Goal: Task Accomplishment & Management: Manage account settings

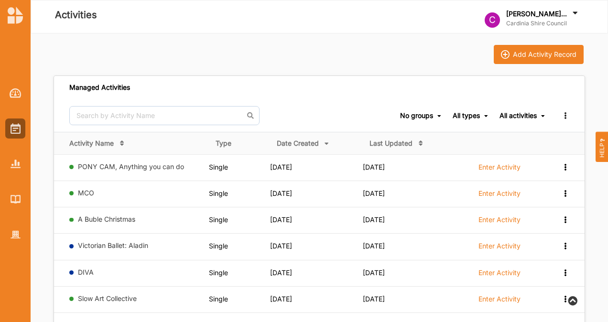
scroll to position [369, 0]
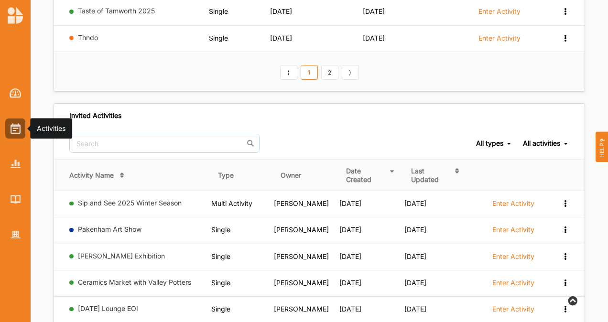
click at [11, 133] on img at bounding box center [16, 128] width 10 height 11
click at [19, 126] on img at bounding box center [16, 128] width 10 height 11
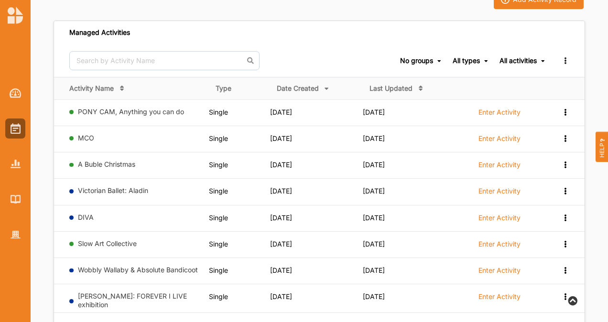
scroll to position [0, 0]
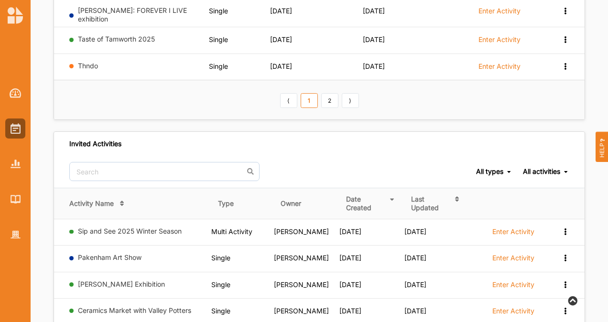
scroll to position [342, 0]
click at [150, 227] on link "Sip and See 2025 Winter Season" at bounding box center [130, 231] width 104 height 8
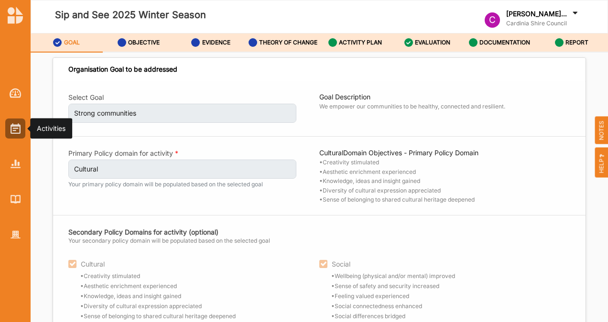
click at [20, 124] on div at bounding box center [15, 129] width 20 height 20
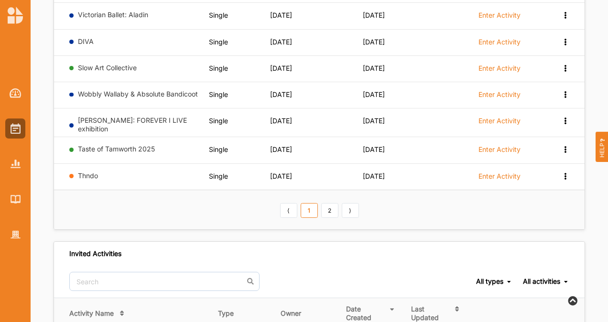
scroll to position [244, 0]
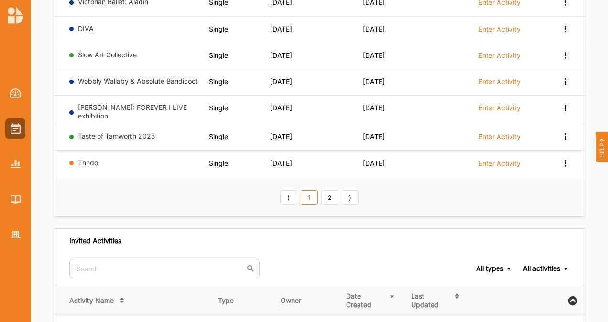
click at [331, 194] on link "2" at bounding box center [329, 197] width 17 height 15
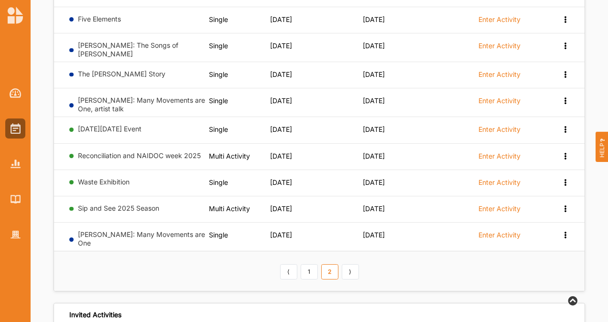
scroll to position [164, 0]
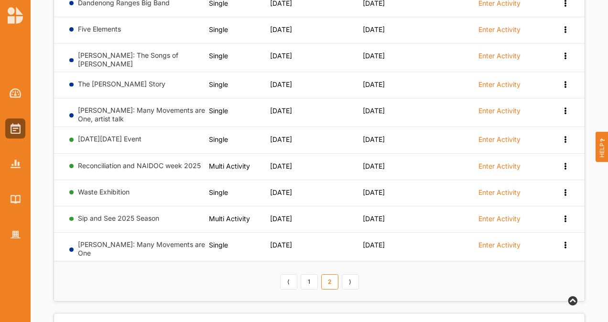
click at [121, 216] on link "Sip and See 2025 Season" at bounding box center [118, 218] width 81 height 8
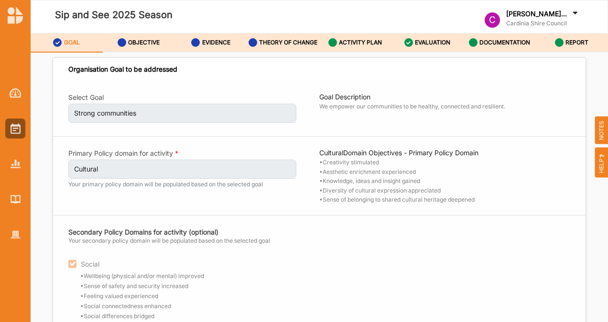
scroll to position [58, 0]
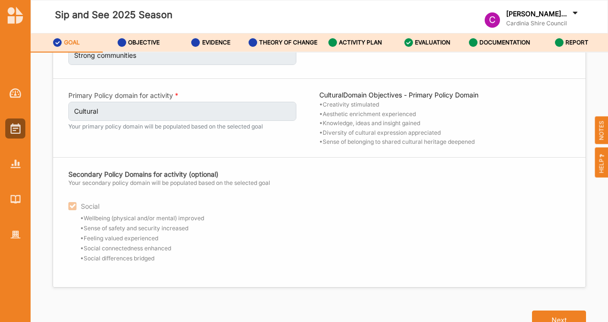
click at [537, 312] on button "Next" at bounding box center [559, 320] width 54 height 19
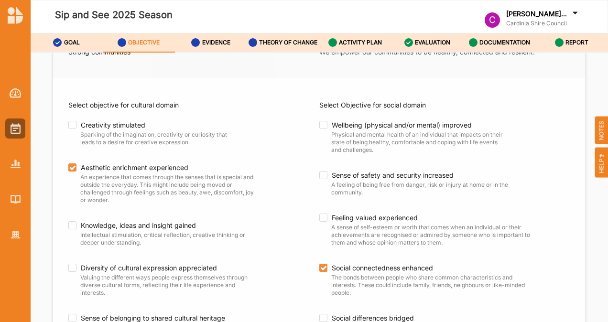
scroll to position [132, 0]
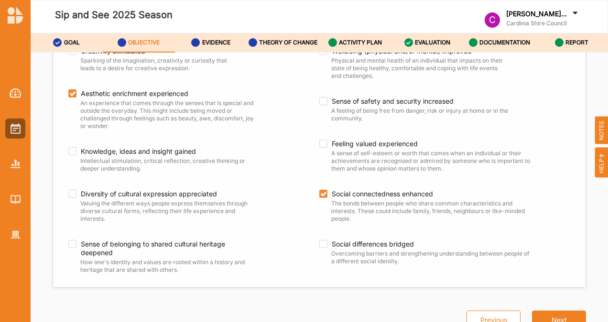
click at [538, 315] on button "Next" at bounding box center [559, 320] width 54 height 19
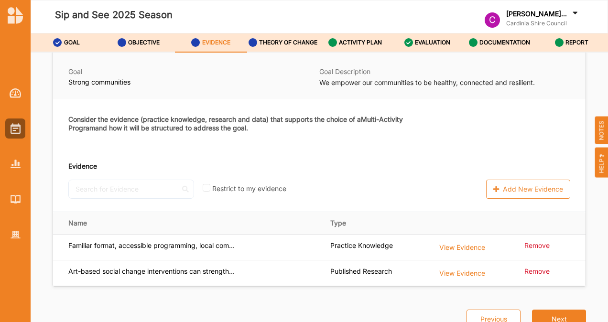
scroll to position [43, 0]
click at [538, 315] on button "Next" at bounding box center [559, 320] width 54 height 19
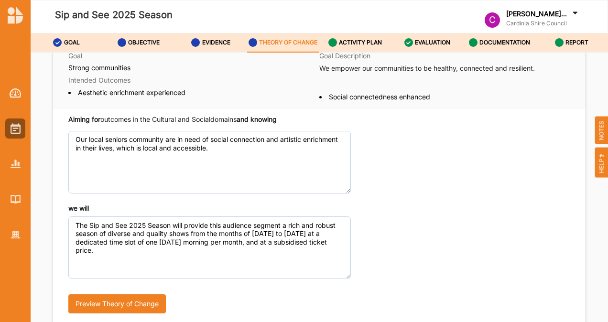
scroll to position [83, 0]
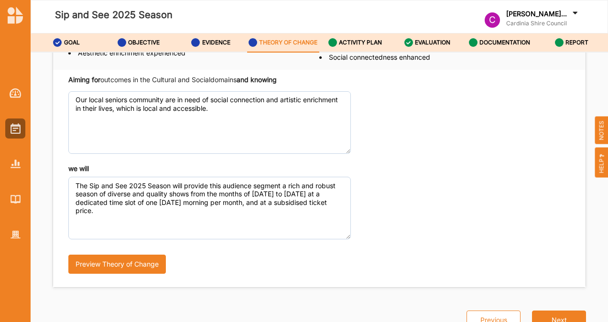
click at [547, 320] on button "Next" at bounding box center [559, 320] width 54 height 19
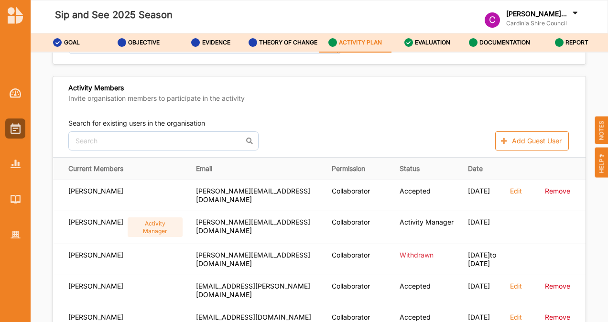
scroll to position [219, 0]
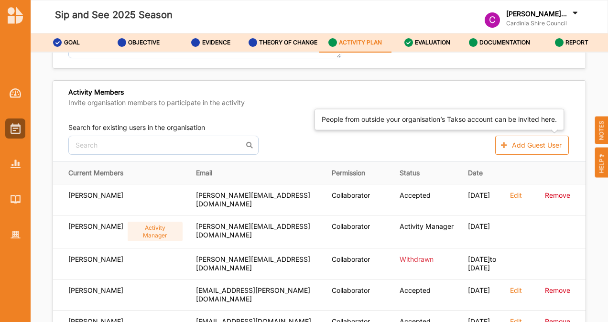
click at [537, 148] on button "Add Guest User" at bounding box center [533, 145] width 74 height 19
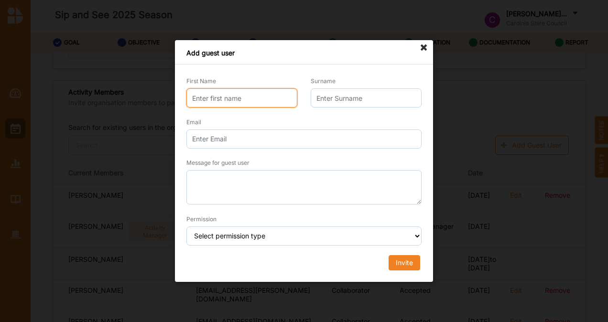
click at [268, 98] on input "First Name" at bounding box center [242, 97] width 111 height 19
type input "Nipune"
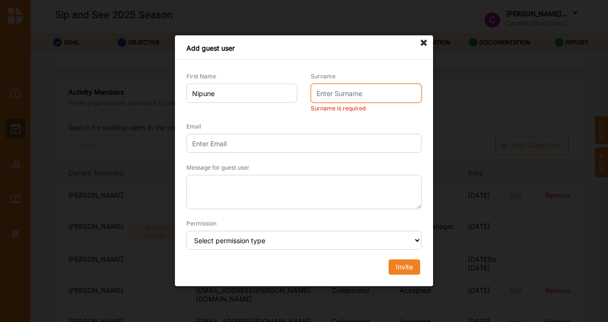
click at [346, 97] on input "Surname" at bounding box center [366, 93] width 111 height 19
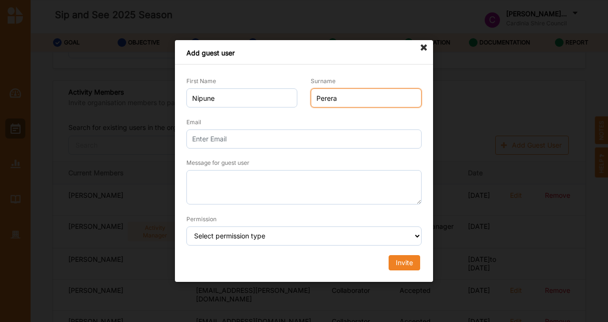
type input "Perera"
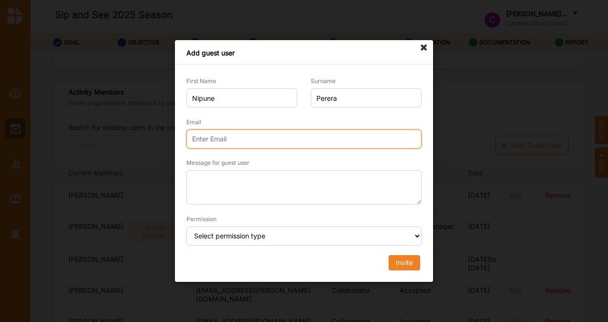
click at [252, 140] on input "Email" at bounding box center [304, 139] width 235 height 19
type input "[PERSON_NAME][EMAIL_ADDRESS][DOMAIN_NAME]"
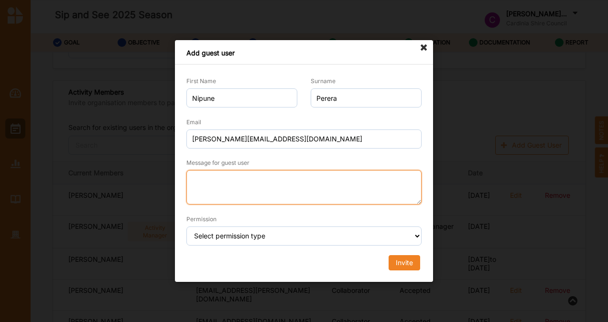
scroll to position [36, 0]
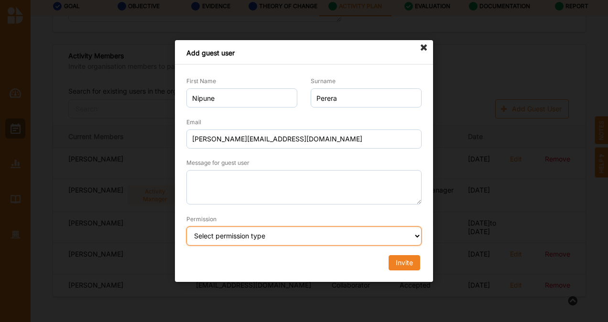
click at [247, 238] on select "Select permission type Collaborator Documentor Report Only Custom" at bounding box center [304, 236] width 235 height 19
select select "collaborator"
click at [187, 227] on select "Select permission type Collaborator Documentor Report Only Custom" at bounding box center [304, 236] width 235 height 19
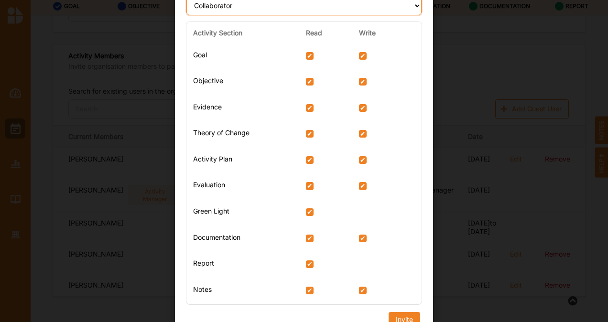
scroll to position [220, 0]
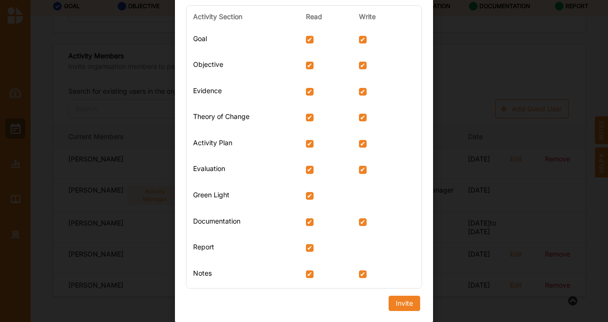
click at [399, 306] on div "Invite" at bounding box center [404, 303] width 17 height 9
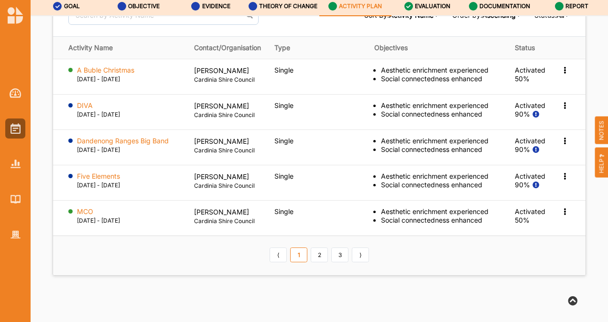
scroll to position [1357, 0]
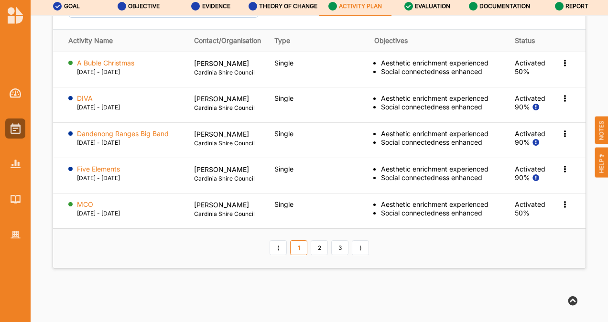
click at [311, 256] on link "2" at bounding box center [319, 248] width 17 height 15
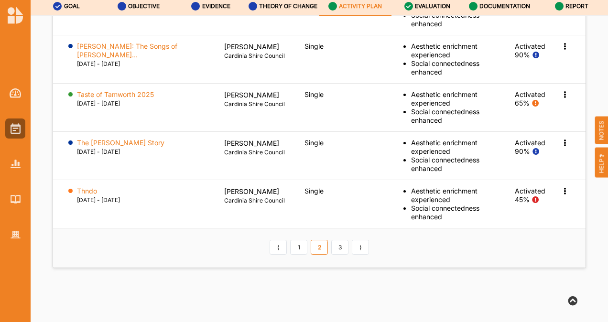
scroll to position [1421, 0]
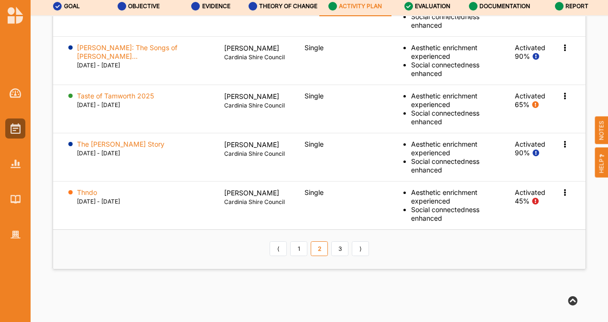
click at [137, 100] on label "Taste of Tamworth 2025" at bounding box center [115, 96] width 77 height 9
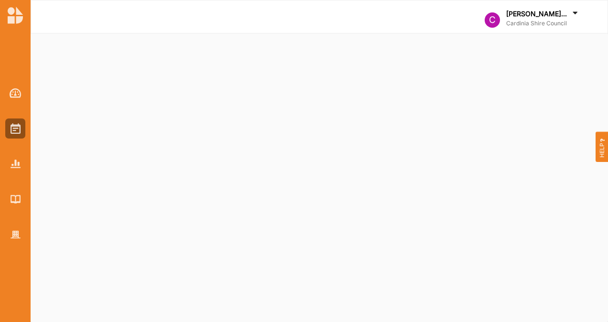
select select "2"
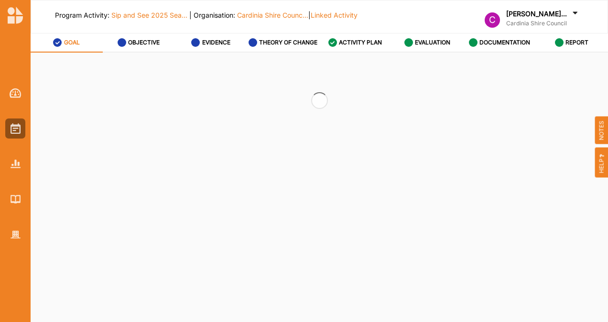
select select "2"
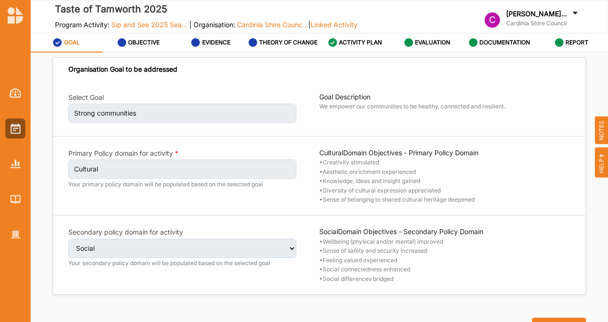
click at [425, 43] on label "EVALUATION" at bounding box center [432, 43] width 35 height 8
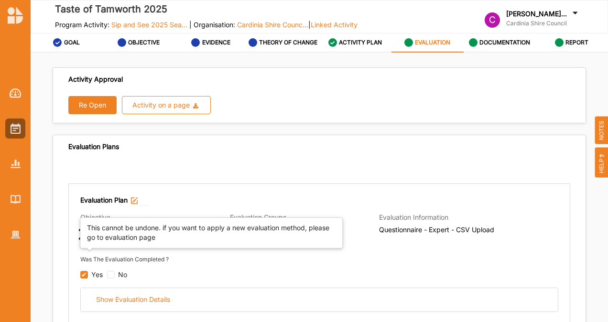
click at [87, 275] on input "checkbox" at bounding box center [84, 275] width 8 height 8
checkbox input "true"
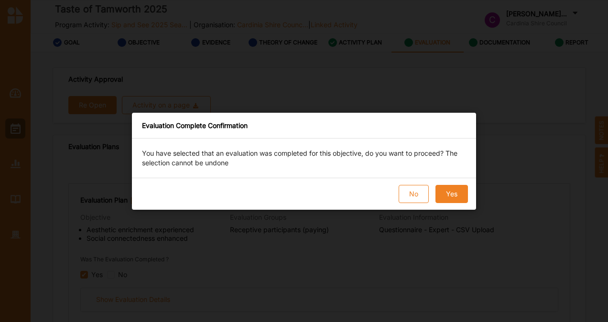
click at [456, 193] on button "Yes" at bounding box center [452, 194] width 33 height 18
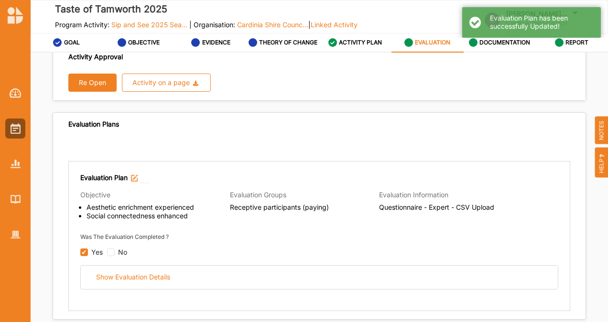
scroll to position [20, 0]
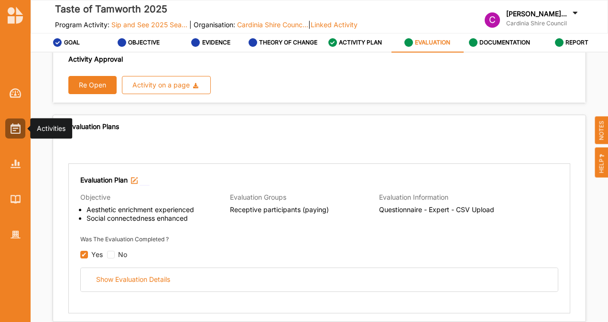
click at [14, 124] on img at bounding box center [16, 128] width 10 height 11
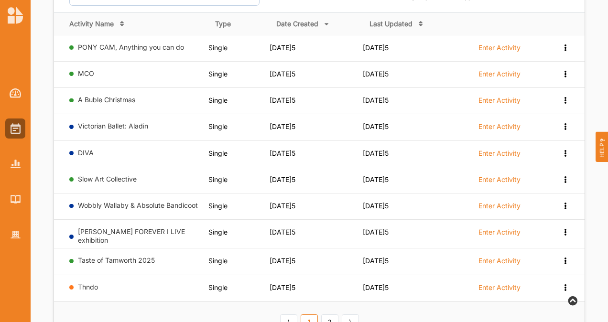
scroll to position [120, 0]
click at [122, 121] on link "Victorian Ballet: Aladin" at bounding box center [113, 125] width 70 height 8
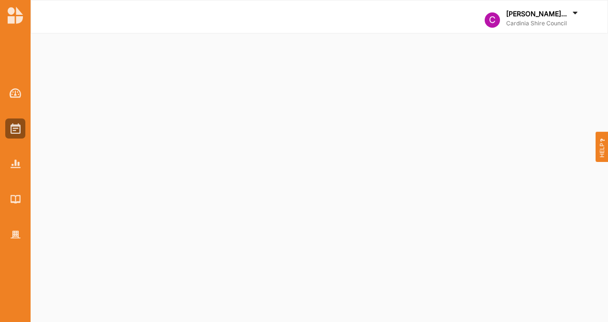
select select "2"
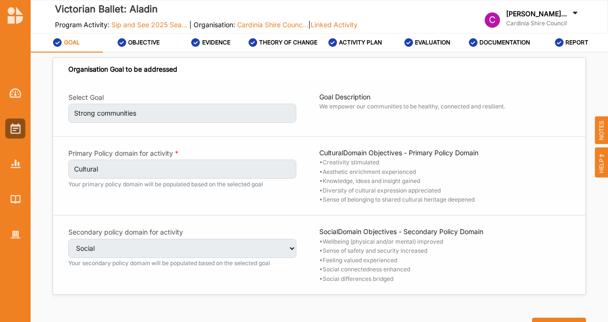
click at [424, 49] on div "EVALUATION" at bounding box center [428, 42] width 46 height 17
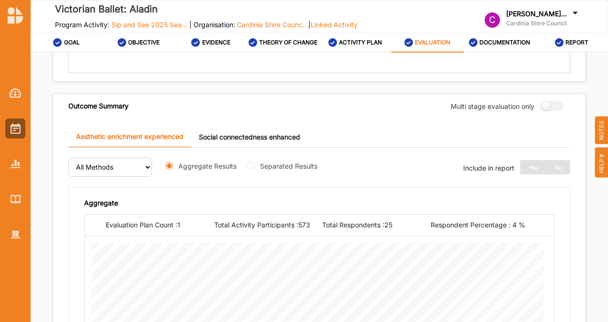
scroll to position [278, 0]
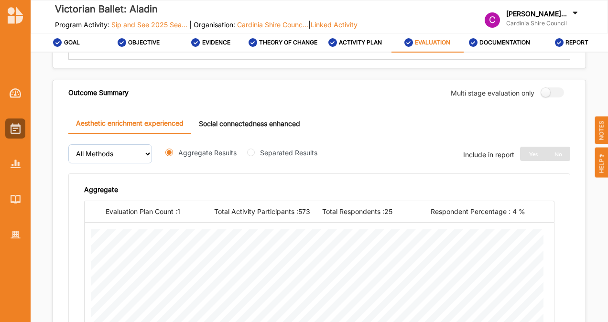
click at [239, 123] on link "Social connectedness enhanced" at bounding box center [249, 123] width 117 height 21
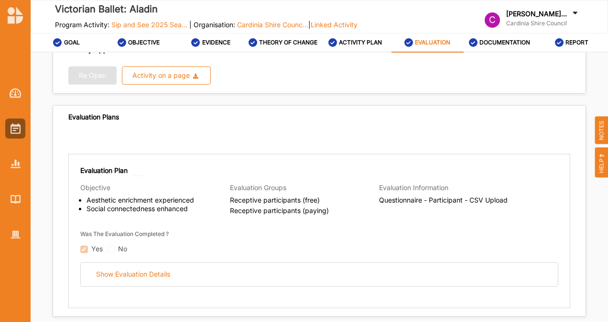
scroll to position [0, 0]
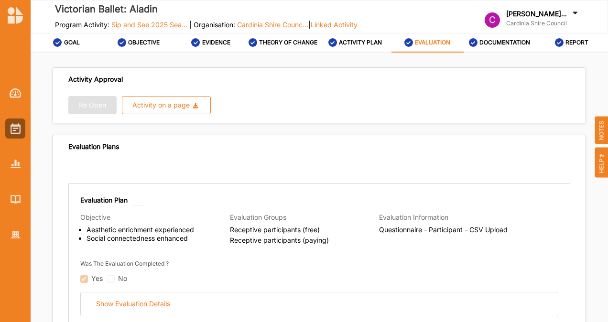
click at [153, 302] on div "Show Evaluation Details" at bounding box center [133, 304] width 74 height 9
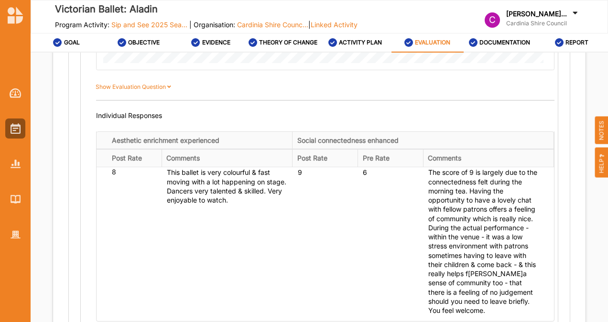
scroll to position [890, 0]
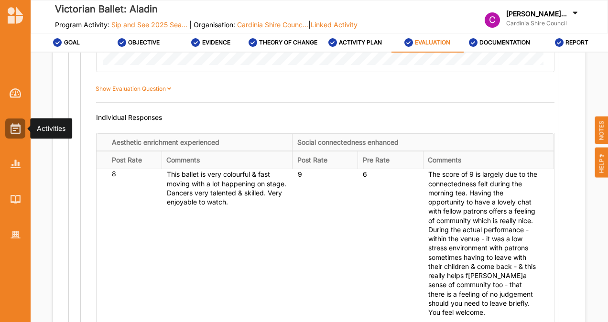
click at [6, 130] on div at bounding box center [15, 129] width 20 height 20
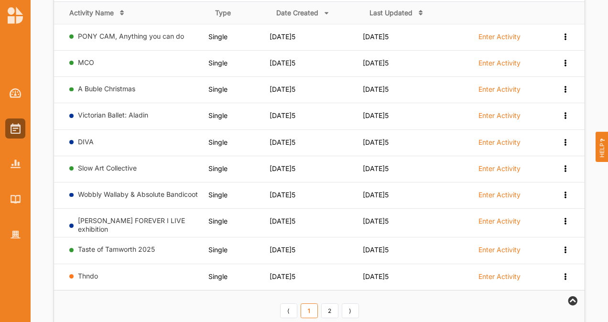
scroll to position [131, 0]
click at [152, 191] on link "Wobbly Wallaby & Absolute Bandicoot" at bounding box center [138, 194] width 120 height 8
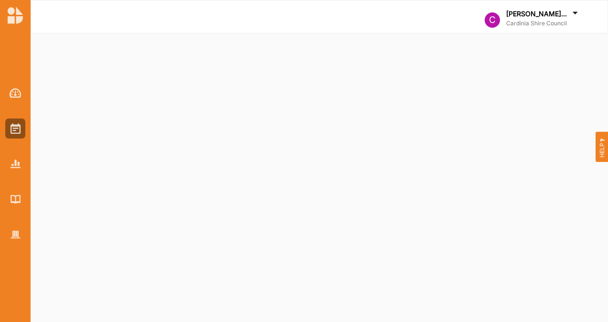
select select "2"
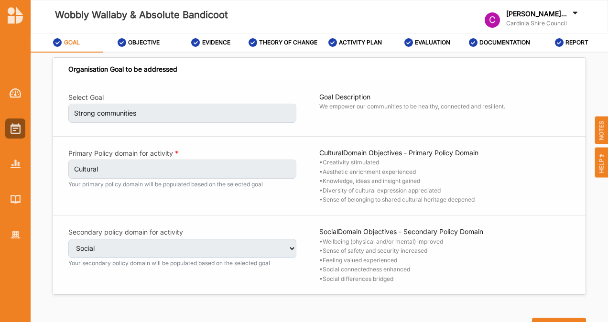
click at [353, 43] on label "ACTIVITY PLAN" at bounding box center [360, 43] width 43 height 8
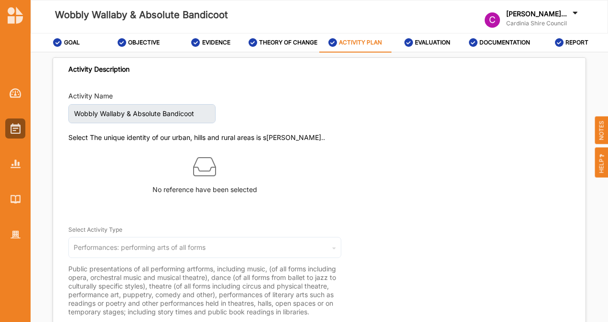
click at [276, 44] on label "THEORY OF CHANGE" at bounding box center [288, 43] width 58 height 8
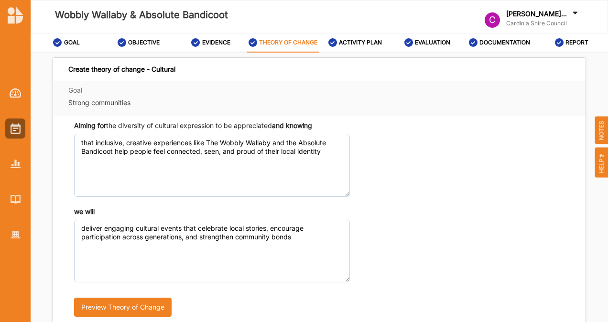
click at [361, 42] on label "ACTIVITY PLAN" at bounding box center [360, 43] width 43 height 8
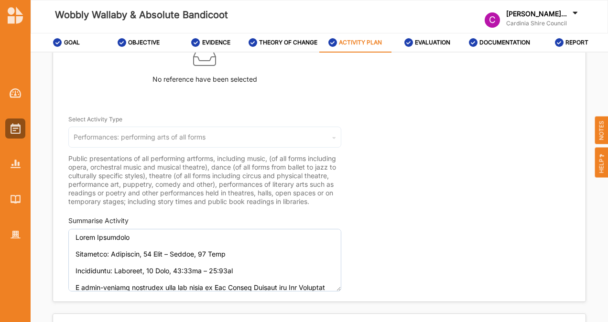
scroll to position [108, 0]
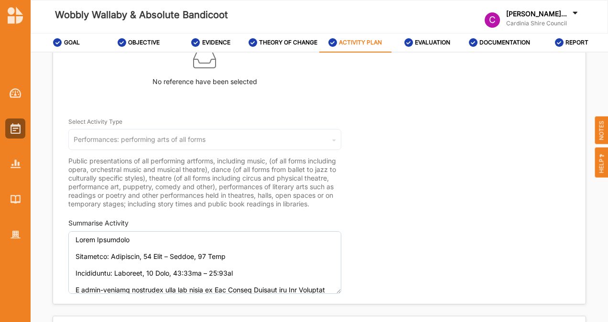
click at [573, 43] on label "REPORT" at bounding box center [577, 43] width 23 height 8
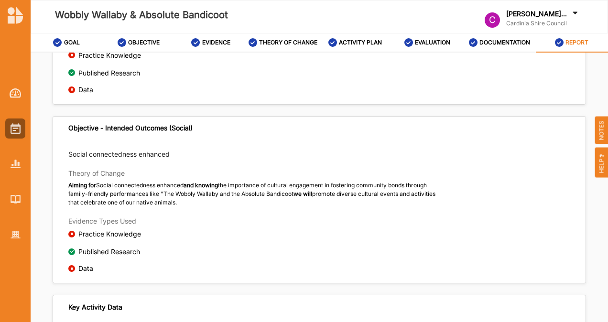
scroll to position [452, 0]
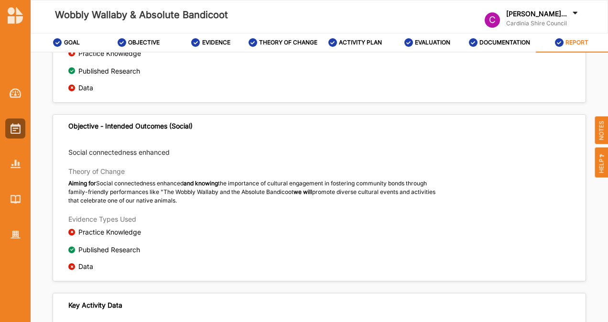
click at [478, 40] on div "DOCUMENTATION" at bounding box center [500, 42] width 62 height 17
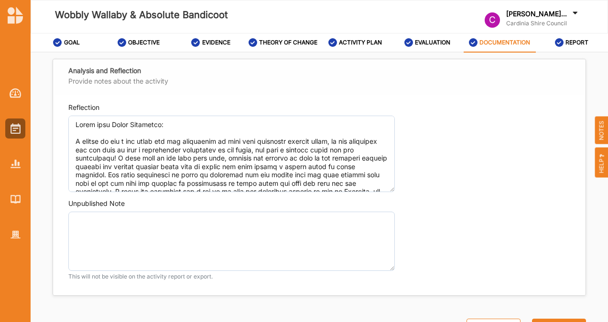
scroll to position [860, 0]
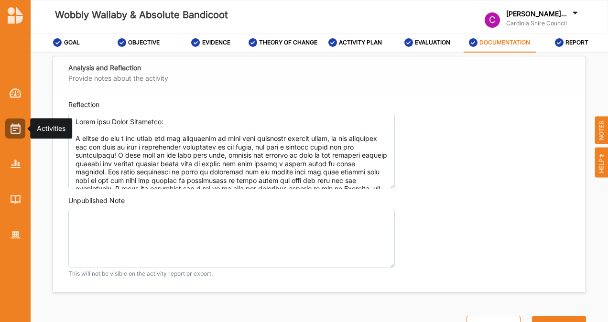
click at [13, 124] on img at bounding box center [16, 128] width 10 height 11
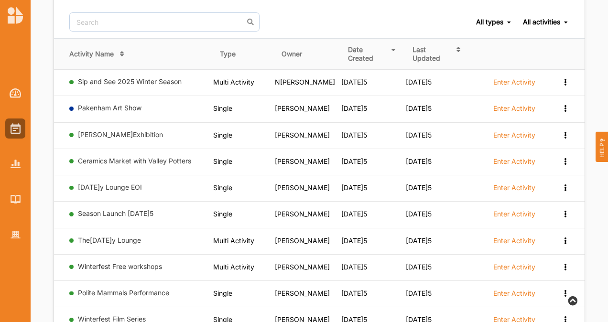
scroll to position [492, 0]
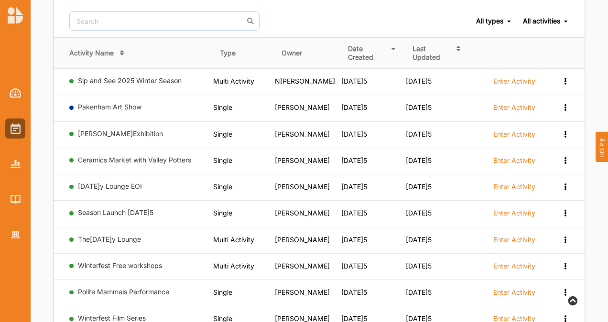
click at [145, 77] on link "Sip and See 2025 Winter Season" at bounding box center [130, 81] width 104 height 8
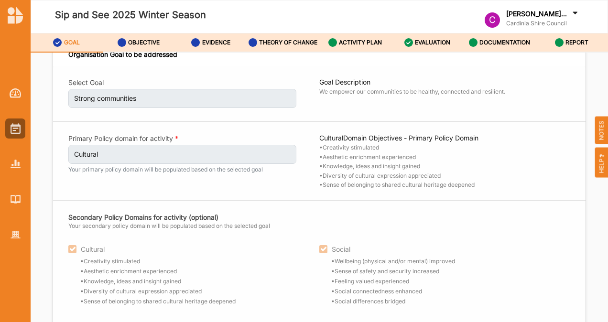
scroll to position [58, 0]
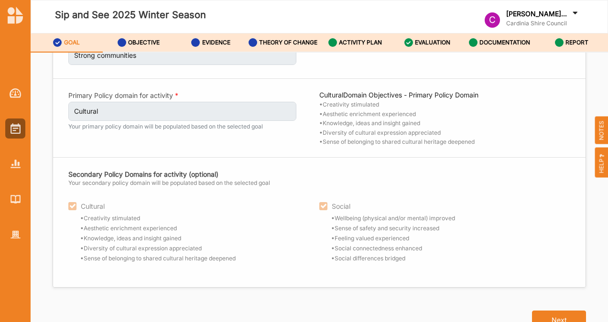
click at [554, 311] on button "Next" at bounding box center [559, 320] width 54 height 19
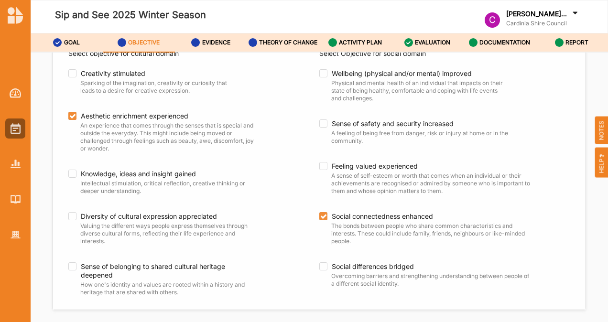
scroll to position [132, 0]
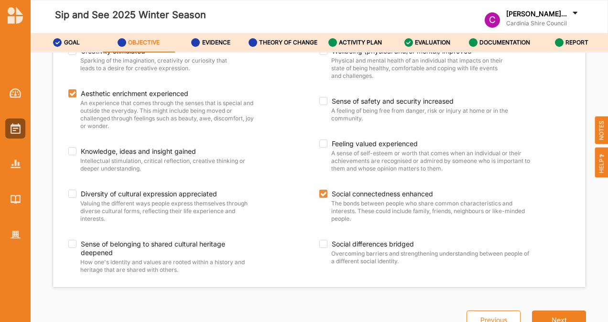
click at [550, 317] on button "Next" at bounding box center [559, 320] width 54 height 19
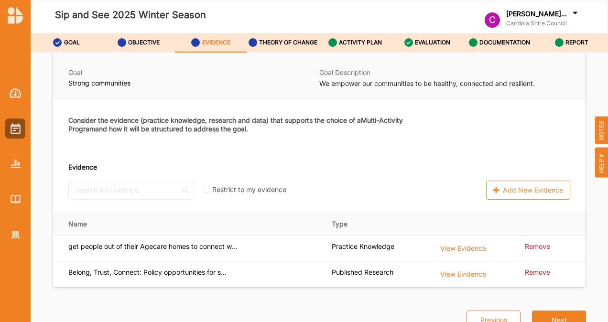
click at [550, 317] on button "Next" at bounding box center [559, 320] width 54 height 19
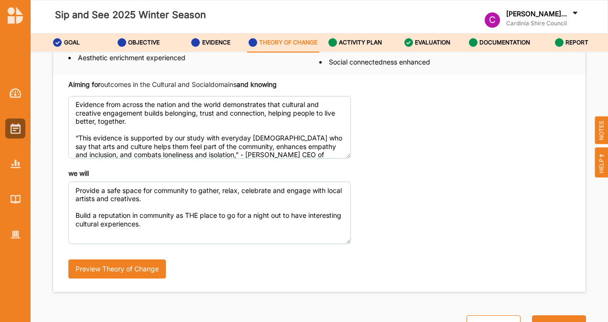
scroll to position [83, 0]
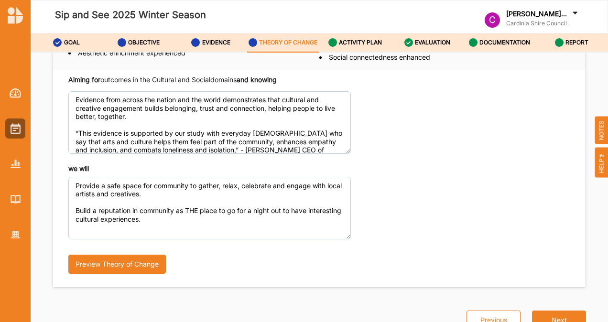
click at [550, 317] on button "Next" at bounding box center [559, 320] width 54 height 19
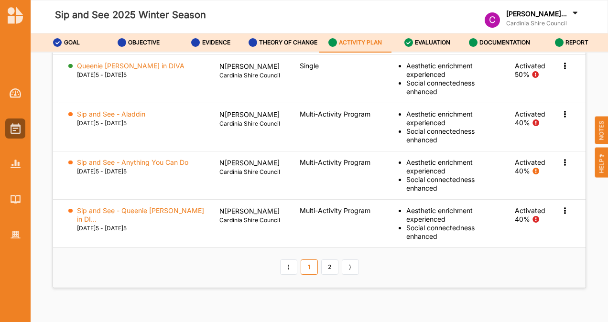
scroll to position [1323, 0]
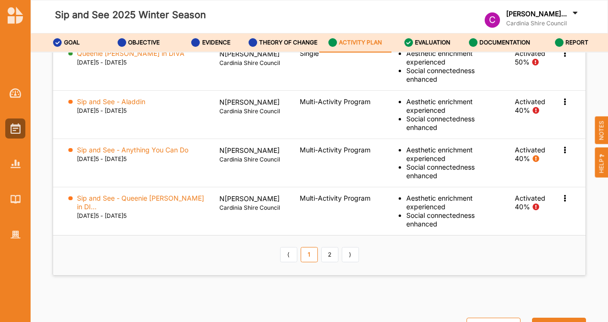
click at [329, 247] on link "2" at bounding box center [329, 254] width 17 height 15
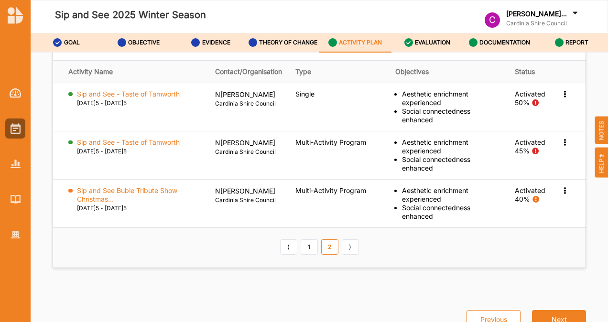
scroll to position [1226, 0]
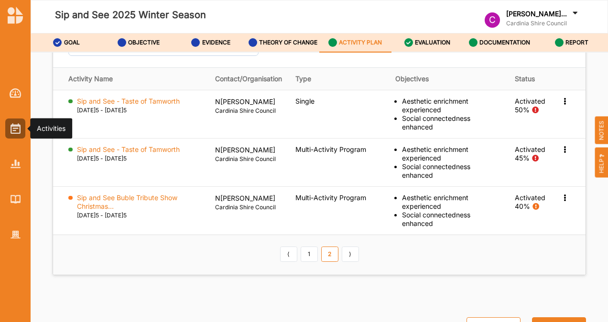
click at [12, 139] on div at bounding box center [15, 156] width 31 height 177
click at [13, 130] on img at bounding box center [16, 128] width 10 height 11
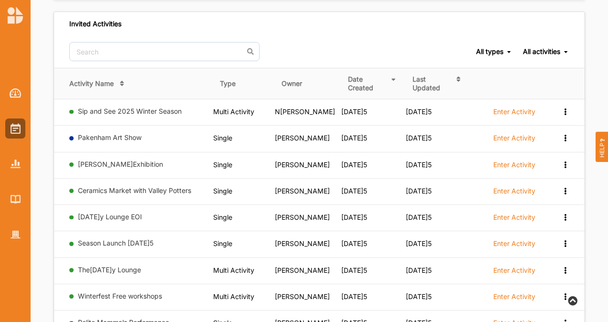
scroll to position [464, 0]
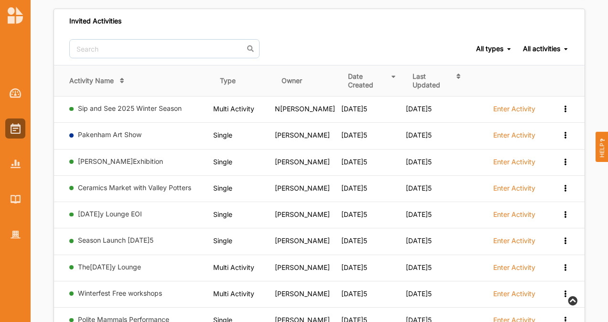
click at [141, 184] on link "Ceramics Market with Valley Potters" at bounding box center [134, 188] width 113 height 8
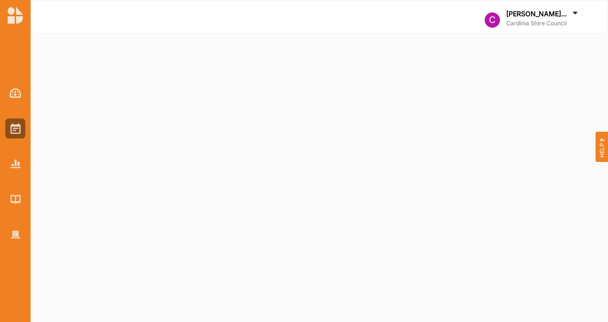
select select "1"
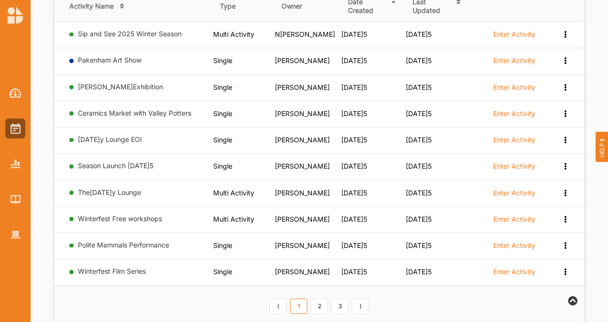
scroll to position [545, 0]
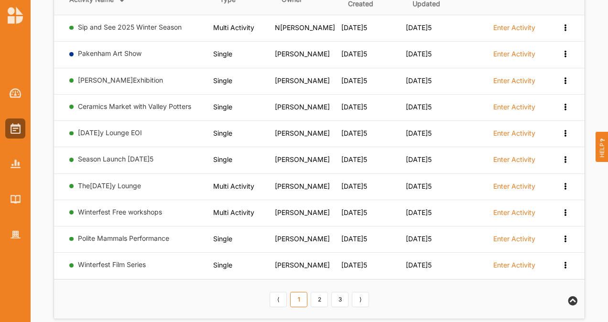
click at [320, 292] on link "2" at bounding box center [319, 299] width 17 height 15
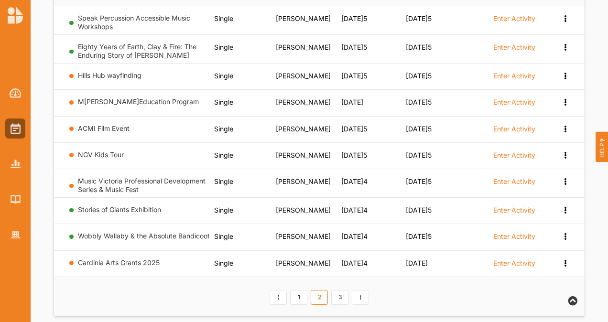
scroll to position [556, 0]
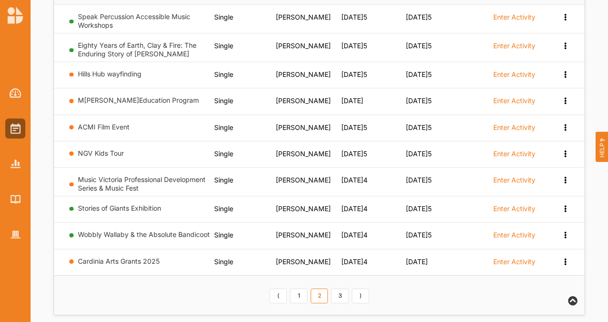
click at [339, 289] on link "3" at bounding box center [339, 296] width 17 height 15
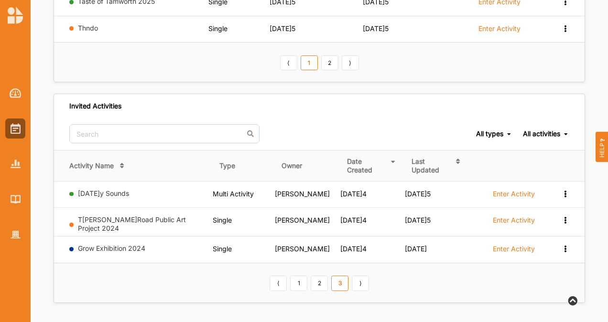
scroll to position [364, 0]
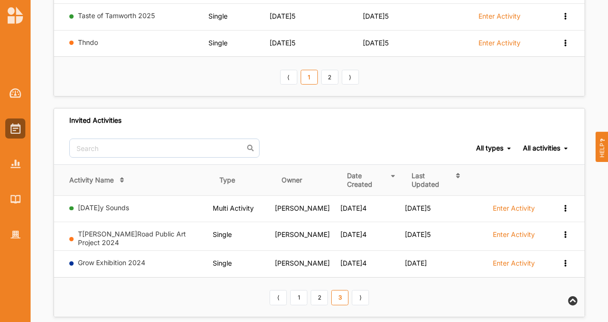
click at [322, 290] on link "2" at bounding box center [319, 297] width 17 height 15
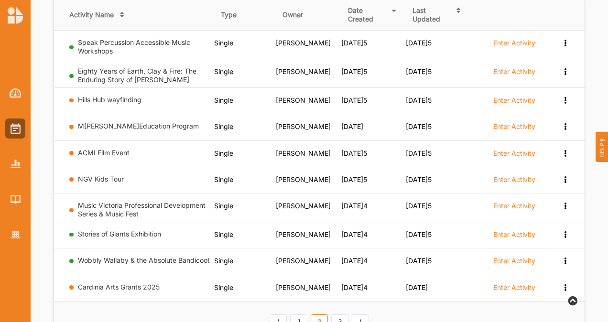
scroll to position [530, 0]
click at [111, 256] on link "Wobbly Wallaby & the Absolute Bandicoot" at bounding box center [144, 260] width 132 height 8
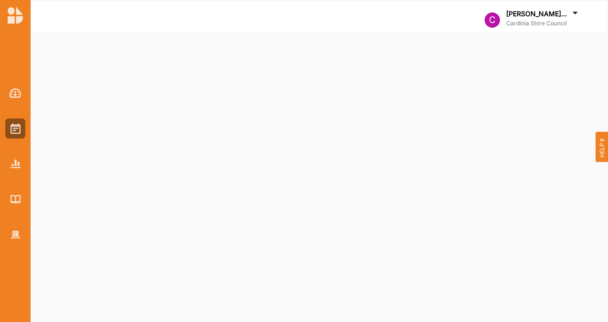
select select "2"
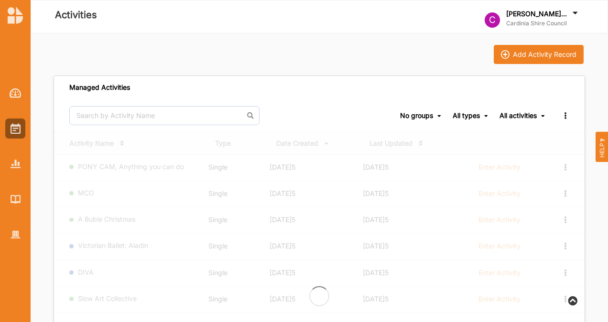
scroll to position [530, 0]
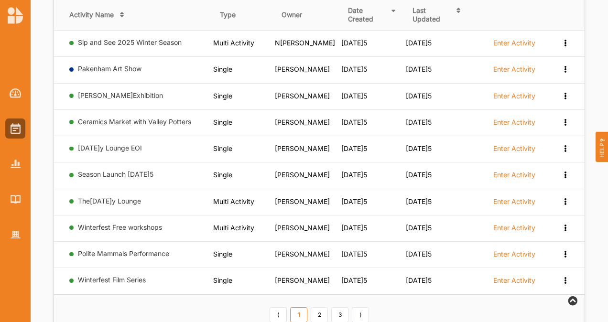
click at [322, 308] on link "2" at bounding box center [319, 315] width 17 height 15
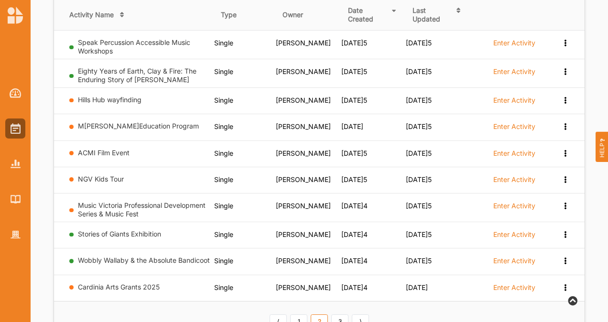
click at [563, 257] on icon at bounding box center [566, 260] width 8 height 7
click at [533, 295] on label "Request Withdrawal" at bounding box center [529, 298] width 63 height 7
click at [498, 257] on label "Enter Activity" at bounding box center [515, 261] width 42 height 9
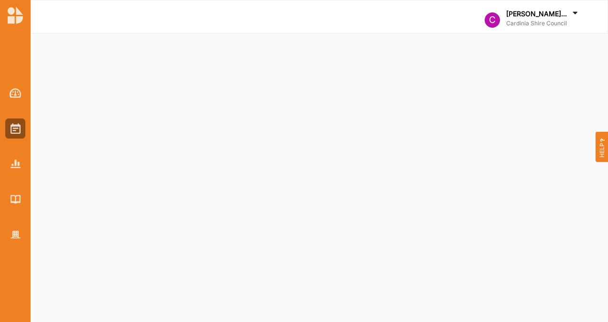
select select "2"
